Goal: Task Accomplishment & Management: Use online tool/utility

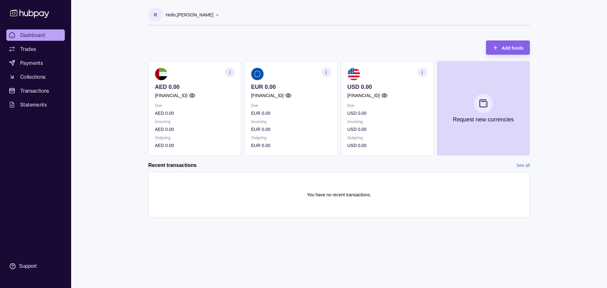
click at [415, 130] on p "USD 0.00" at bounding box center [388, 129] width 80 height 7
click at [387, 94] on icon "button" at bounding box center [384, 96] width 5 height 4
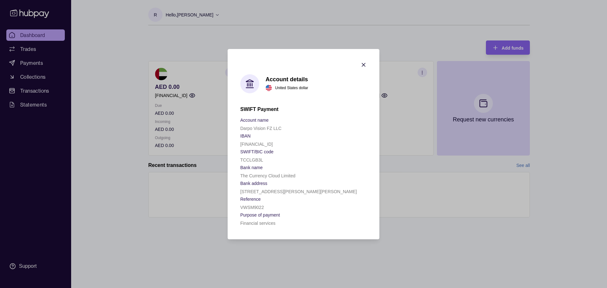
click at [365, 65] on icon "button" at bounding box center [364, 65] width 6 height 6
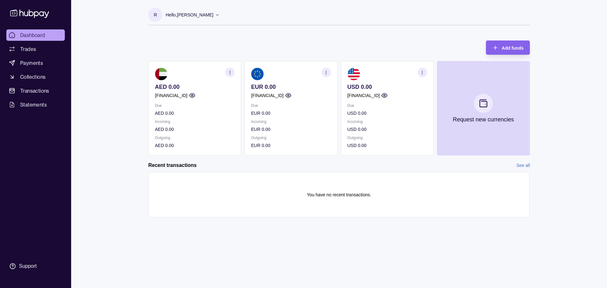
click at [215, 16] on icon at bounding box center [217, 14] width 5 height 5
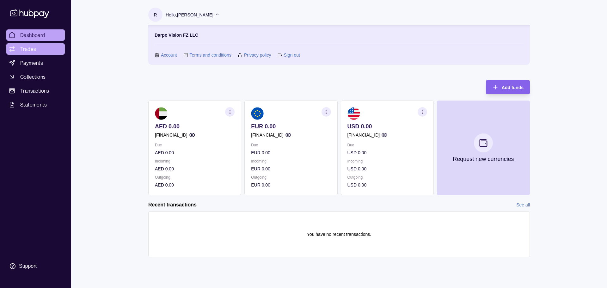
click at [35, 48] on span "Trades" at bounding box center [28, 49] width 16 height 8
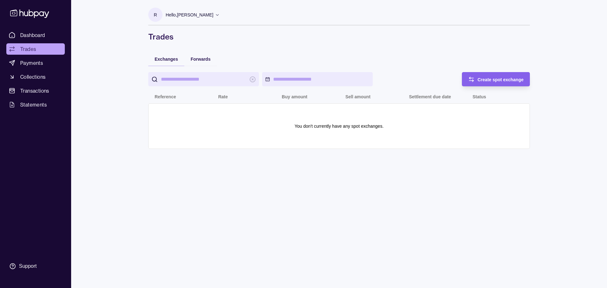
click at [194, 80] on input "search" at bounding box center [203, 79] width 85 height 14
click at [22, 267] on div "Support" at bounding box center [28, 266] width 18 height 7
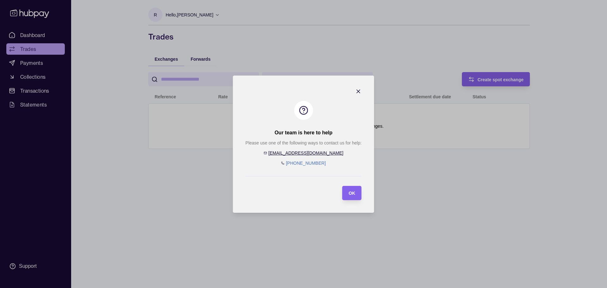
click at [355, 91] on icon "button" at bounding box center [358, 91] width 6 height 6
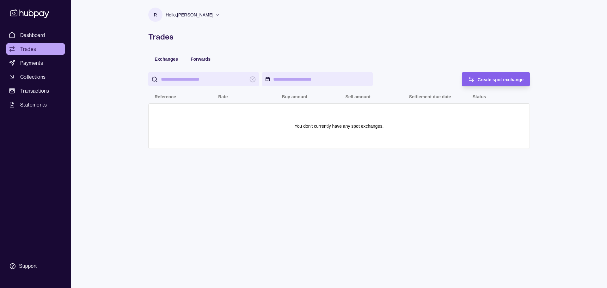
click at [206, 13] on p "Hello, [PERSON_NAME]" at bounding box center [190, 14] width 48 height 7
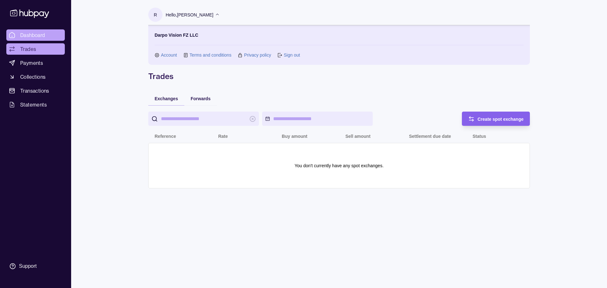
click at [28, 35] on span "Dashboard" at bounding box center [32, 35] width 25 height 8
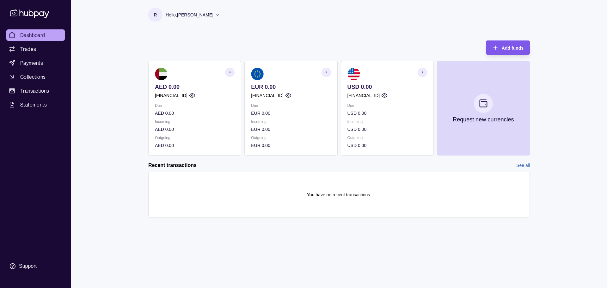
click at [509, 44] on div "Add funds" at bounding box center [513, 48] width 22 height 8
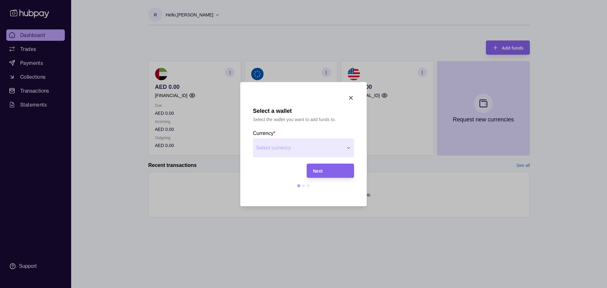
click at [353, 288] on div "Select a wallet Select the wallet you want to add funds to. Currency * Select c…" at bounding box center [303, 288] width 607 height 0
click at [340, 167] on div "Next" at bounding box center [330, 171] width 35 height 8
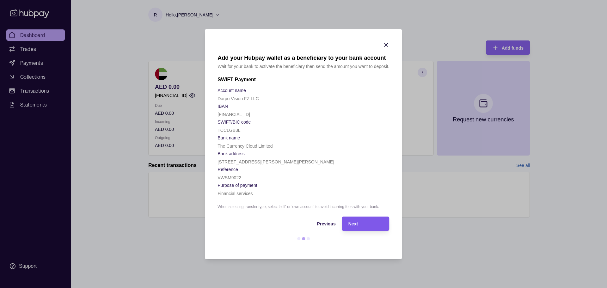
click at [370, 221] on div "Next" at bounding box center [366, 224] width 35 height 8
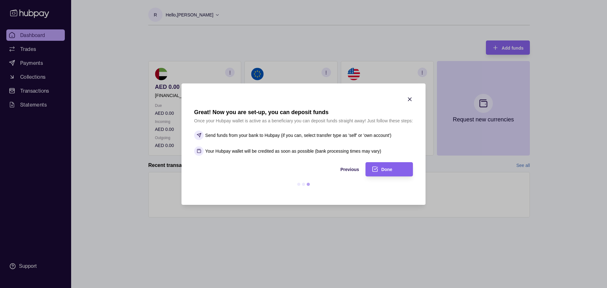
click at [411, 100] on icon "button" at bounding box center [409, 99] width 3 height 3
